Goal: Check status: Check status

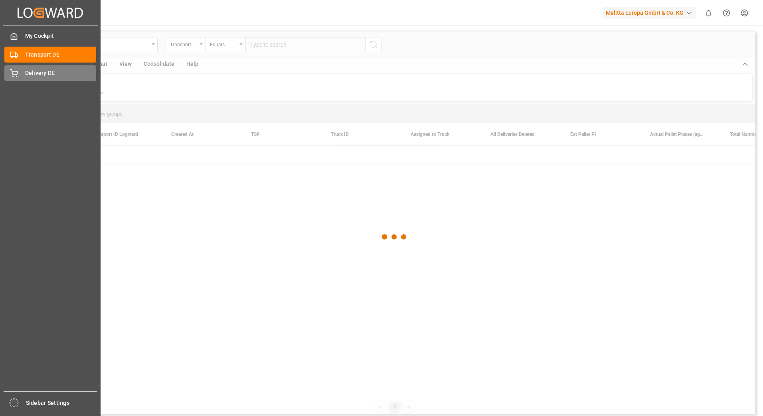
click at [20, 78] on div "Delivery DE Delivery DE" at bounding box center [50, 73] width 92 height 16
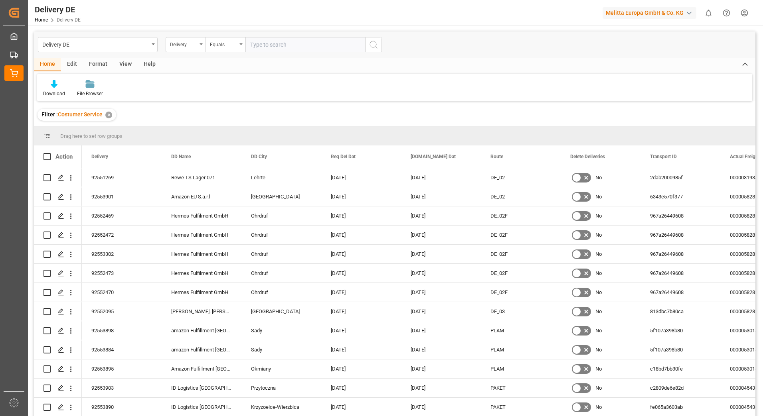
click at [270, 45] on input "text" at bounding box center [305, 44] width 120 height 15
type input "92551515"
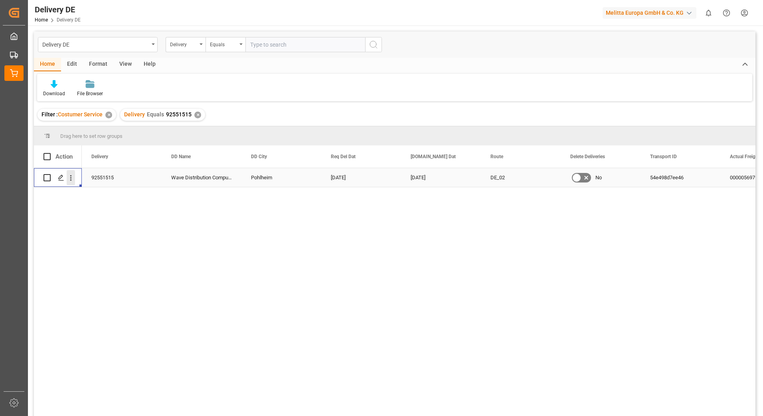
click at [70, 176] on icon "open menu" at bounding box center [71, 178] width 8 height 8
click at [95, 193] on span "Open in new tab" at bounding box center [123, 195] width 73 height 8
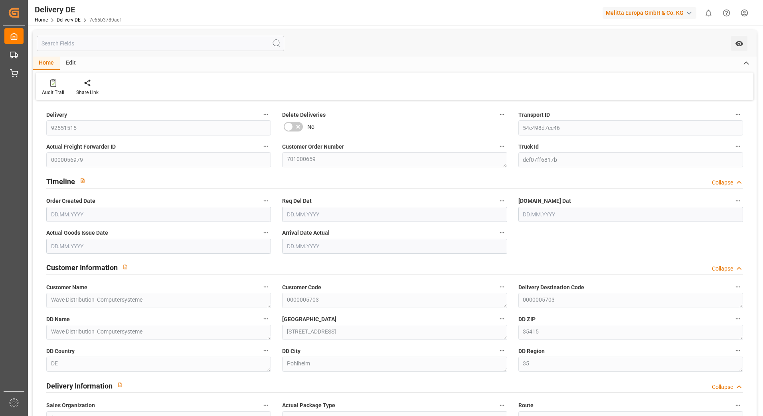
type input "1"
type input "22.08.2025"
type input "29.08.2025"
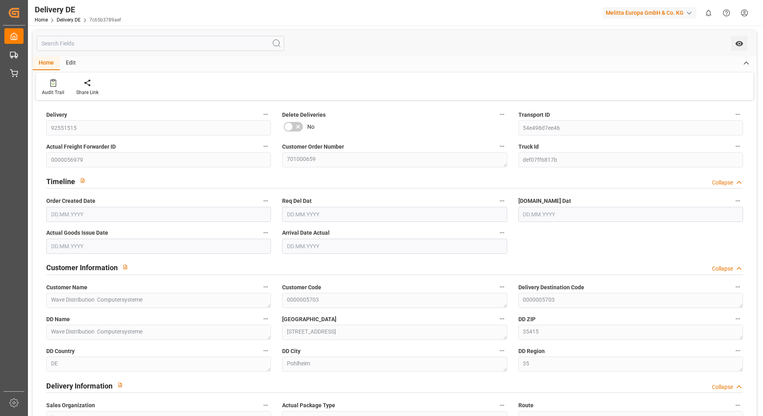
type input "27.08.2025"
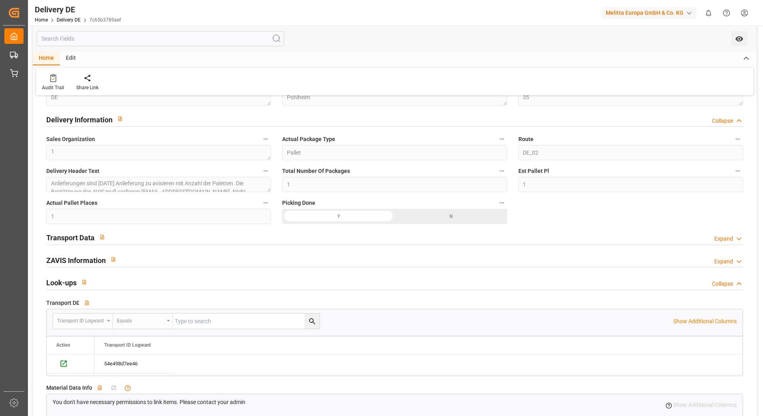
scroll to position [399, 0]
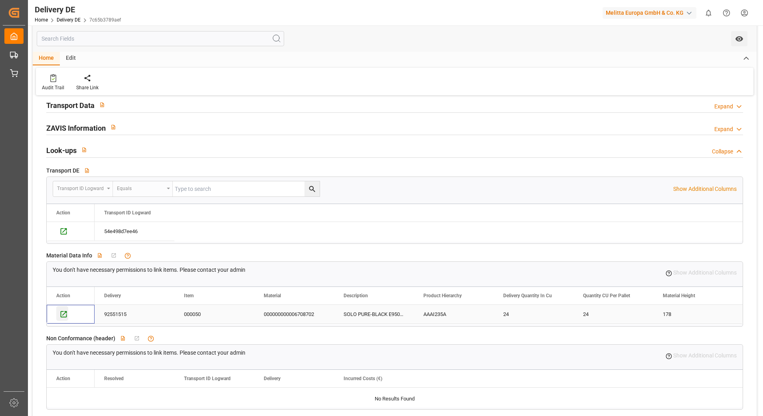
click at [63, 313] on icon "Press SPACE to select this row." at bounding box center [63, 314] width 8 height 8
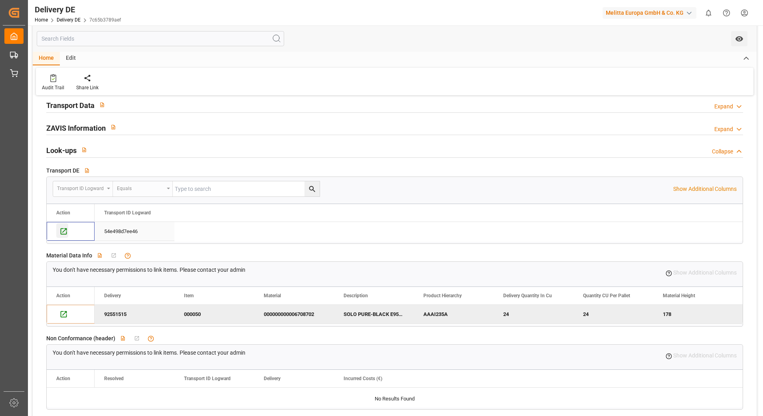
click at [59, 229] on div "Press SPACE to select this row." at bounding box center [62, 230] width 12 height 15
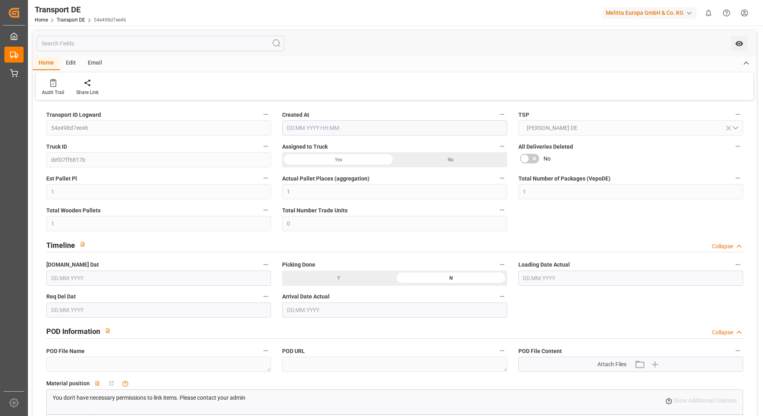
type input "22.08.2025 21:01"
type input "27.08.2025"
type input "29.08.2025"
